Goal: Navigation & Orientation: Find specific page/section

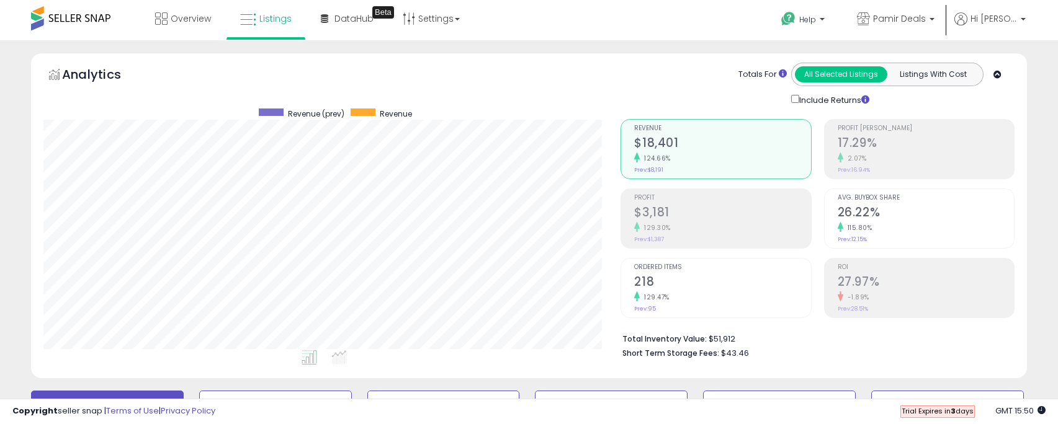
scroll to position [254, 578]
click at [271, 25] on link "Listings" at bounding box center [266, 18] width 70 height 37
